Goal: Information Seeking & Learning: Check status

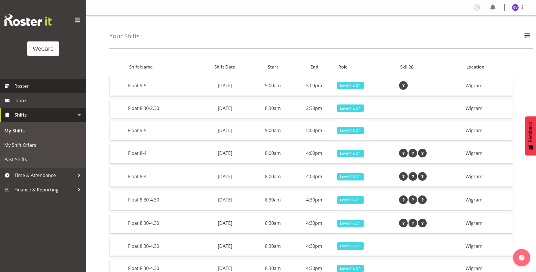
click at [26, 84] on span "Roster" at bounding box center [48, 86] width 69 height 9
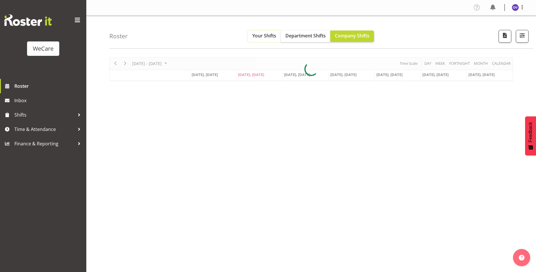
click at [257, 34] on span "Your Shifts" at bounding box center [264, 36] width 24 height 6
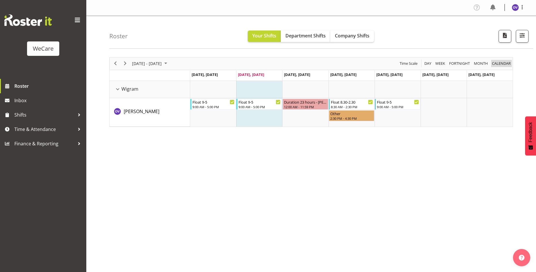
click at [507, 61] on span "calendar" at bounding box center [502, 63] width 20 height 7
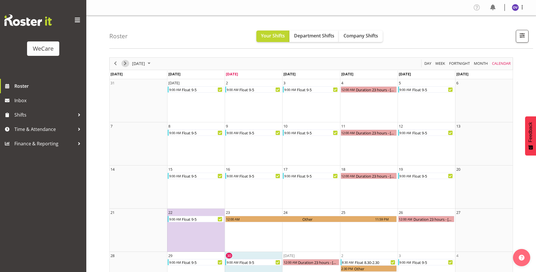
click at [127, 63] on span "Next" at bounding box center [125, 63] width 7 height 7
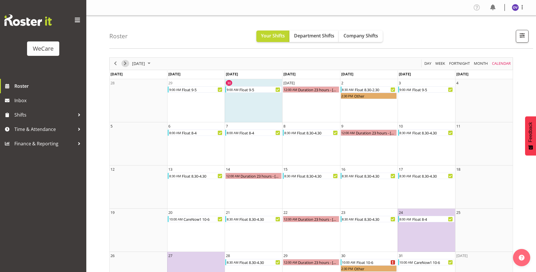
click at [124, 64] on span "Next" at bounding box center [125, 63] width 7 height 7
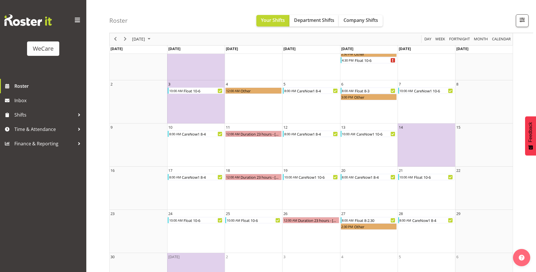
scroll to position [13, 0]
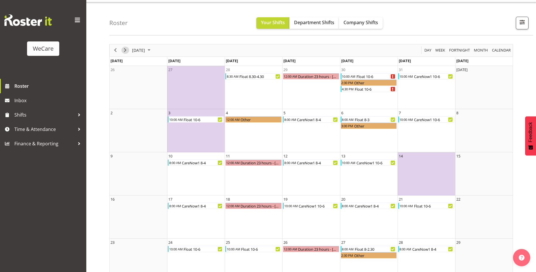
click at [129, 49] on button "Next" at bounding box center [125, 50] width 8 height 7
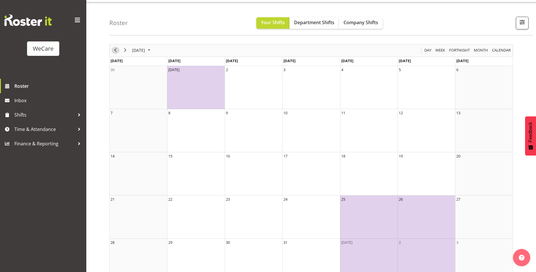
click at [115, 52] on span "Previous" at bounding box center [115, 50] width 7 height 7
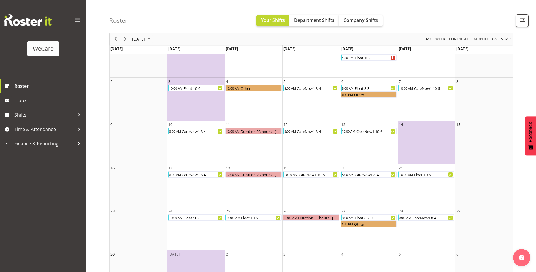
scroll to position [13, 0]
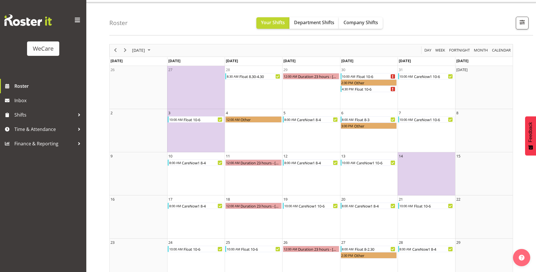
click at [432, 25] on div "Roster Your Shifts Department Shifts Company Shifts All Locations Clear Busines…" at bounding box center [321, 18] width 424 height 33
